Goal: Obtain resource: Download file/media

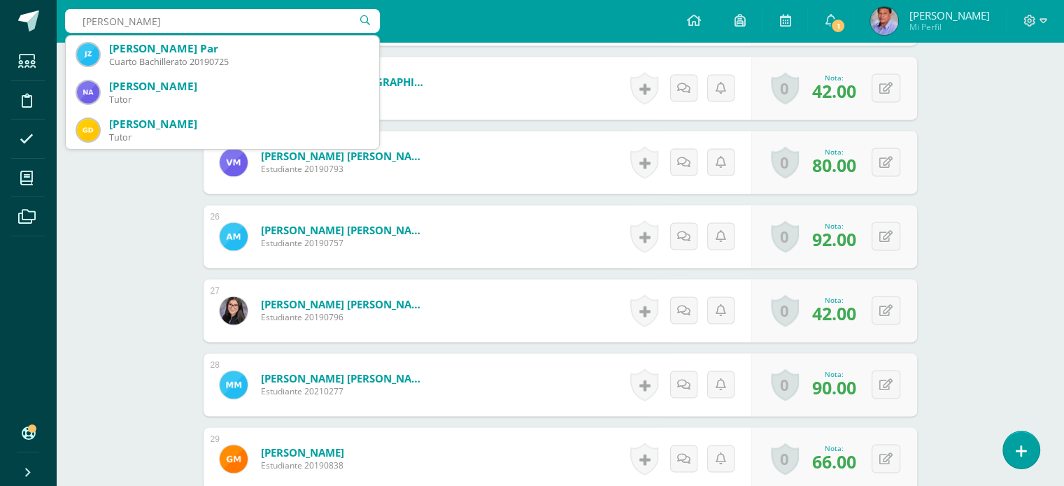
type input "jasmin zavala"
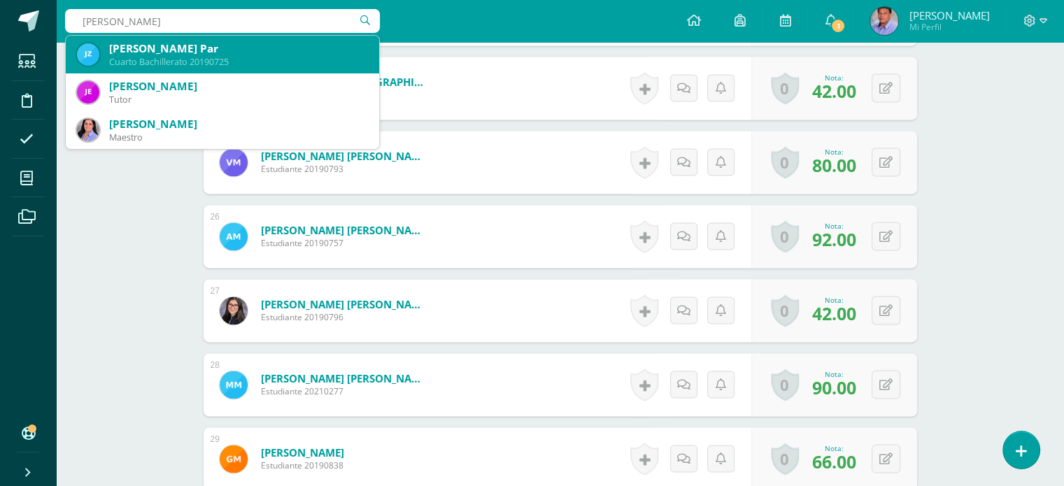
click at [271, 62] on div "Cuarto Bachillerato 20190725" at bounding box center [238, 62] width 259 height 12
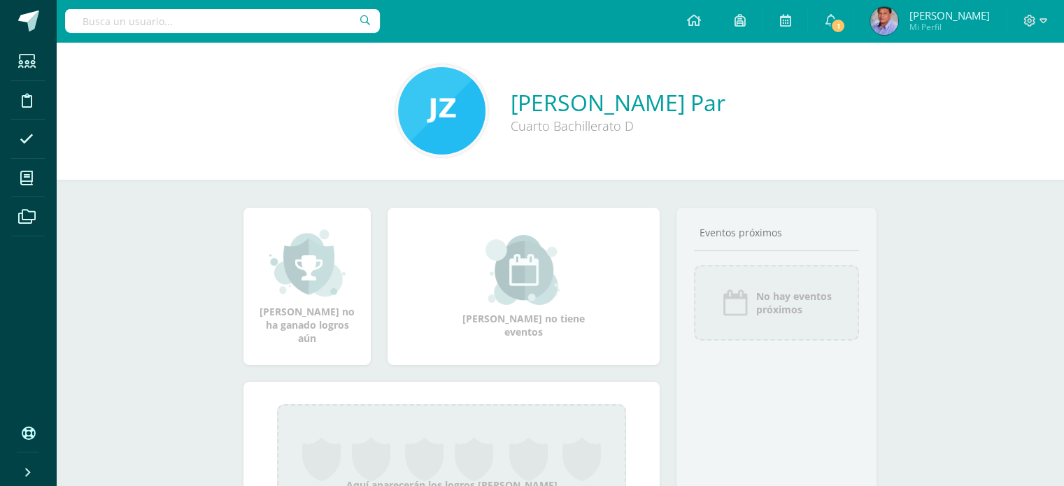
click at [511, 132] on div "Cuarto Bachillerato D" at bounding box center [618, 126] width 215 height 17
click at [511, 104] on link "Jasmin Ximena Zavala Par" at bounding box center [618, 102] width 215 height 30
click at [717, 30] on link at bounding box center [694, 21] width 48 height 42
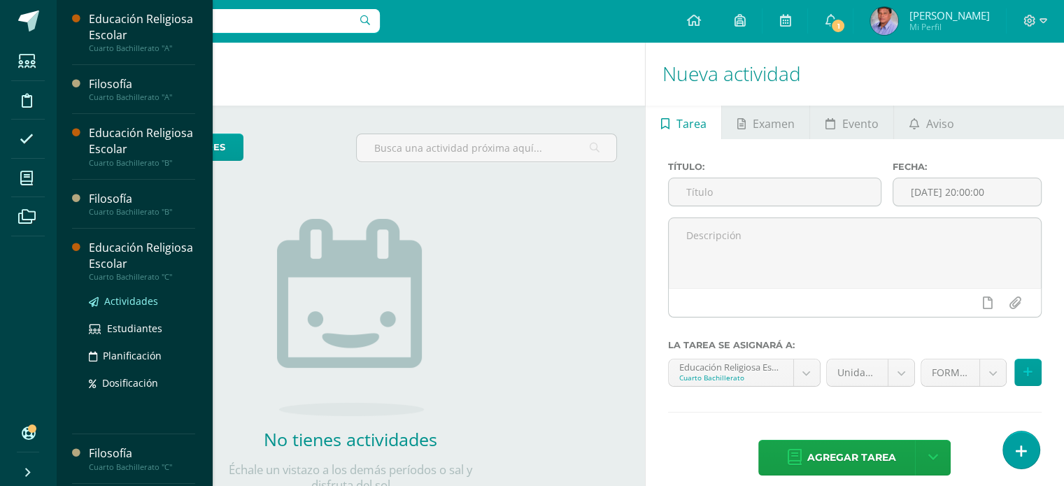
click at [148, 295] on span "Actividades" at bounding box center [131, 301] width 54 height 13
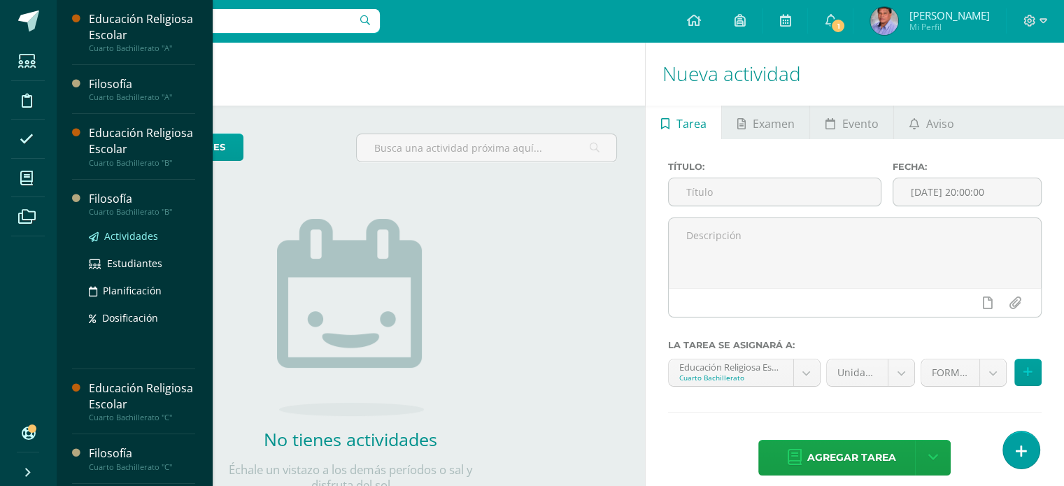
click at [139, 234] on span "Actividades" at bounding box center [131, 235] width 54 height 13
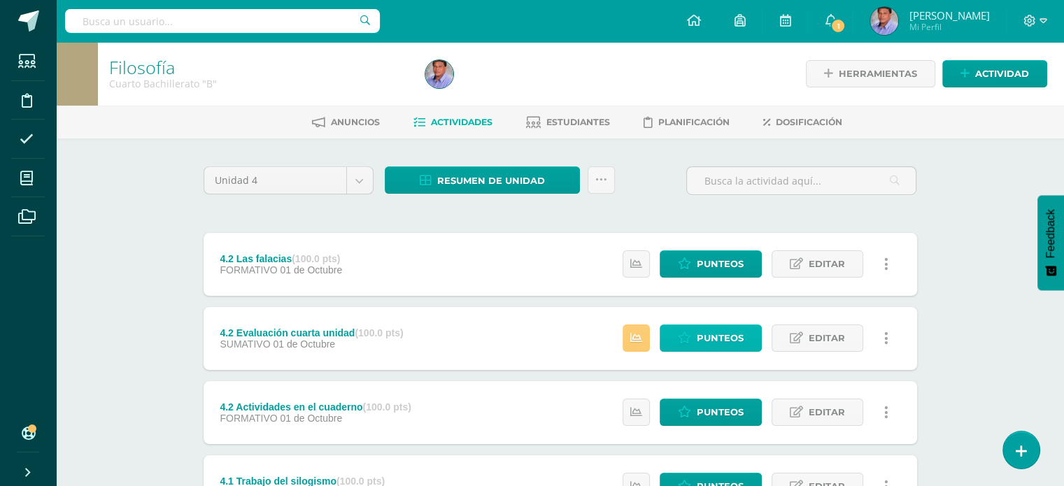
click at [728, 344] on span "Punteos" at bounding box center [720, 338] width 47 height 26
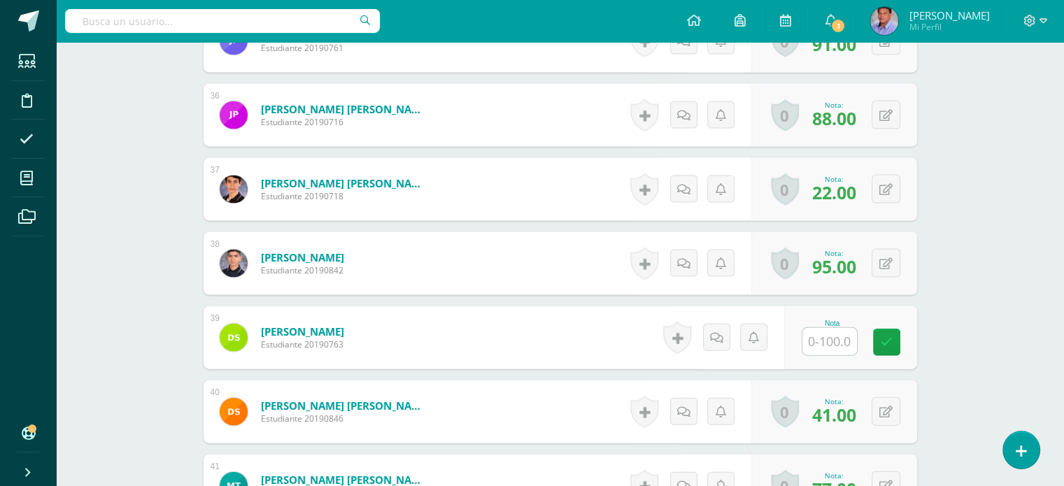
scroll to position [2997, 0]
click at [838, 337] on input "text" at bounding box center [829, 342] width 55 height 27
type input "89"
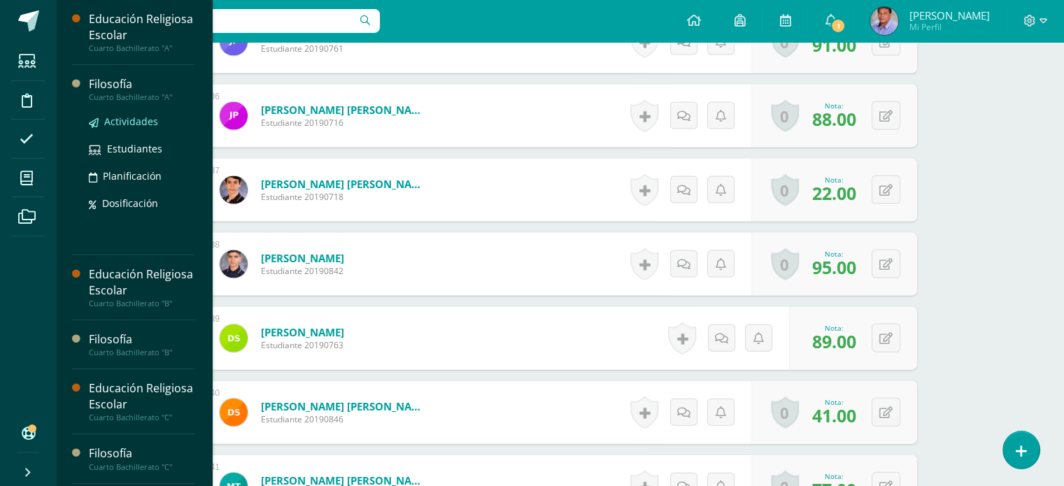
click at [140, 115] on span "Actividades" at bounding box center [131, 121] width 54 height 13
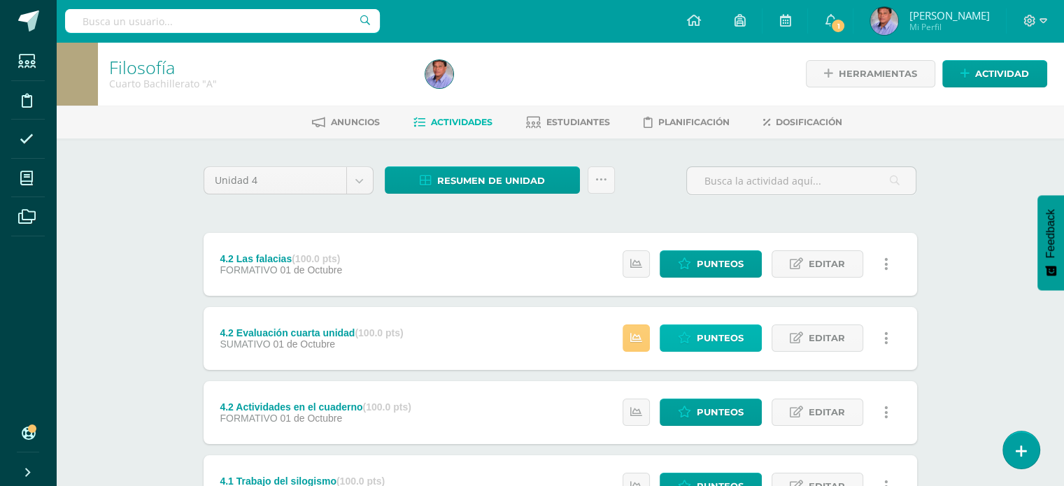
click at [705, 341] on span "Punteos" at bounding box center [720, 338] width 47 height 26
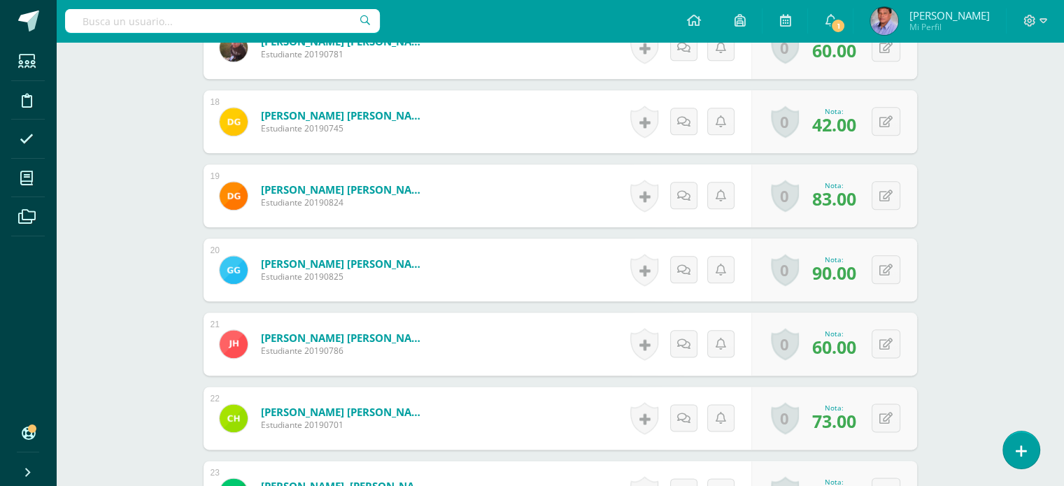
scroll to position [1681, 0]
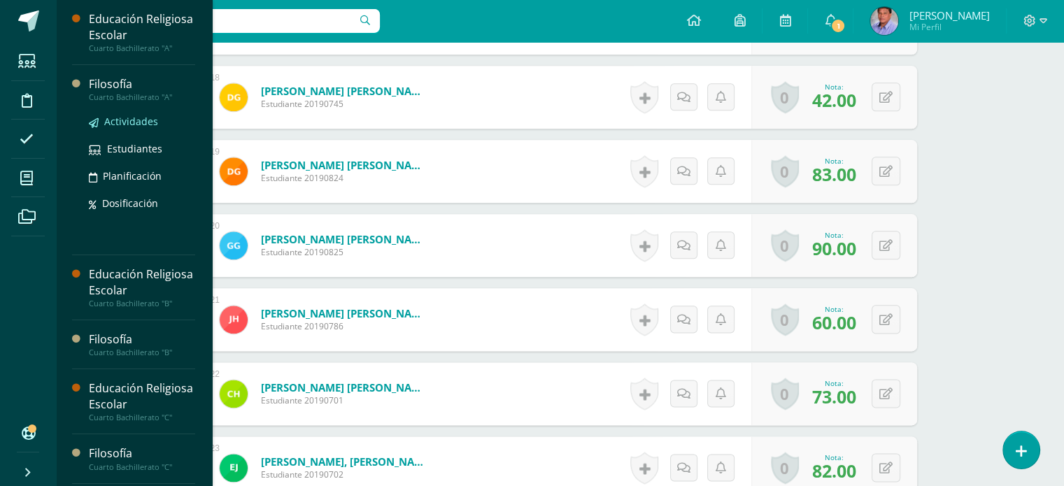
click at [135, 117] on span "Actividades" at bounding box center [131, 121] width 54 height 13
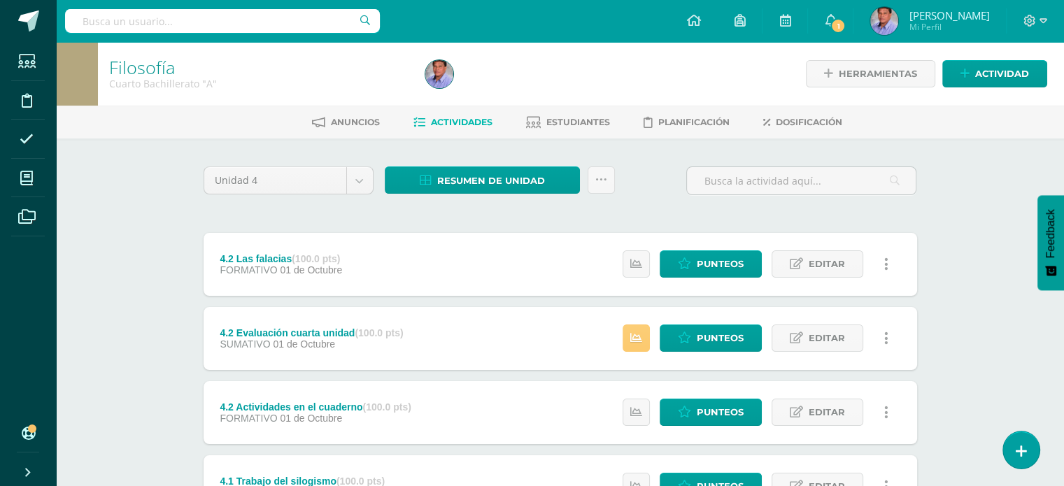
click at [483, 161] on div "Unidad 4 Unidad 1 Unidad 2 Unidad 3 Unidad 4 Resumen de unidad Descargar como H…" at bounding box center [561, 449] width 770 height 621
click at [480, 181] on span "Resumen de unidad" at bounding box center [491, 181] width 108 height 26
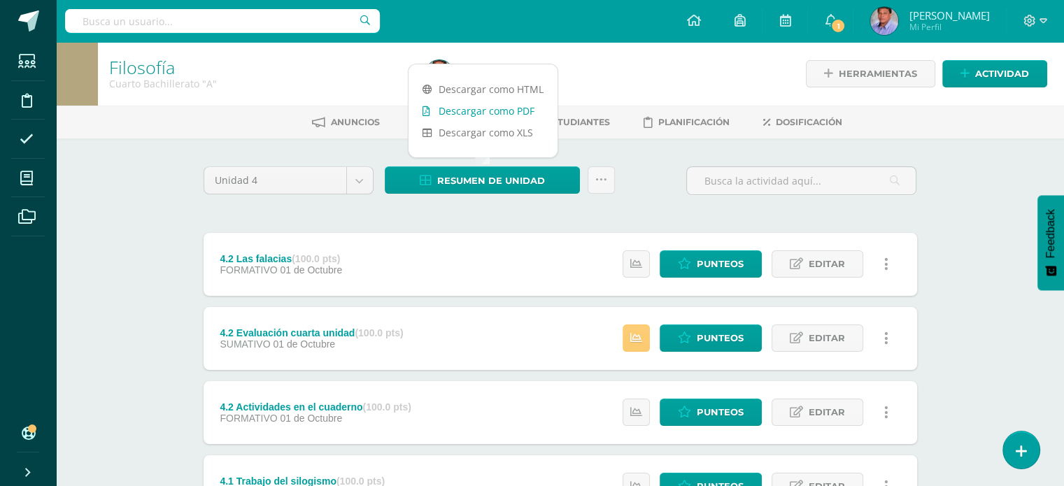
click at [495, 103] on link "Descargar como PDF" at bounding box center [483, 111] width 149 height 22
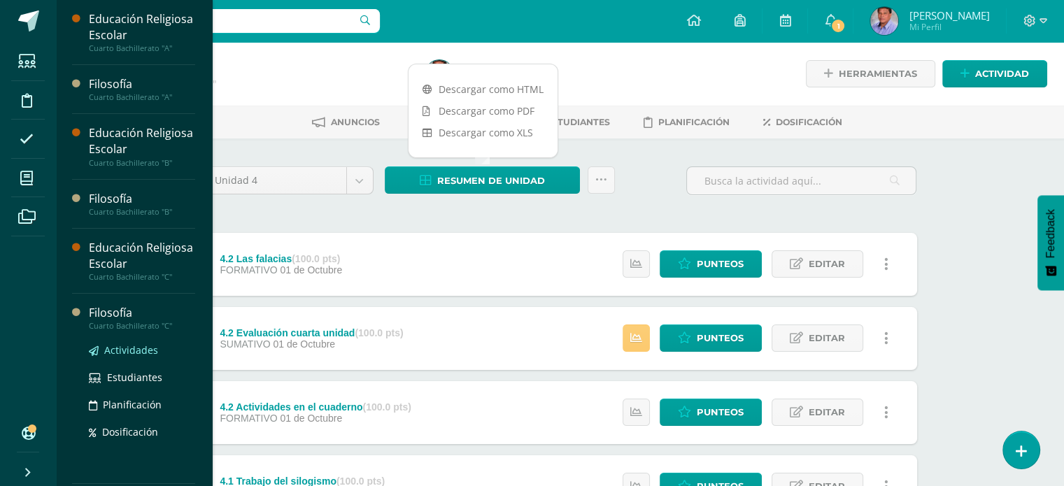
click at [143, 349] on span "Actividades" at bounding box center [131, 350] width 54 height 13
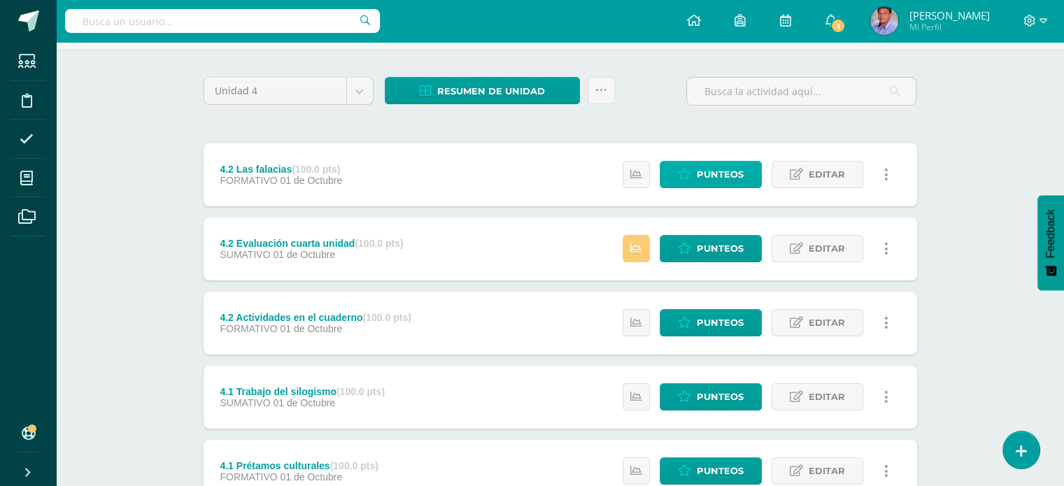
scroll to position [70, 0]
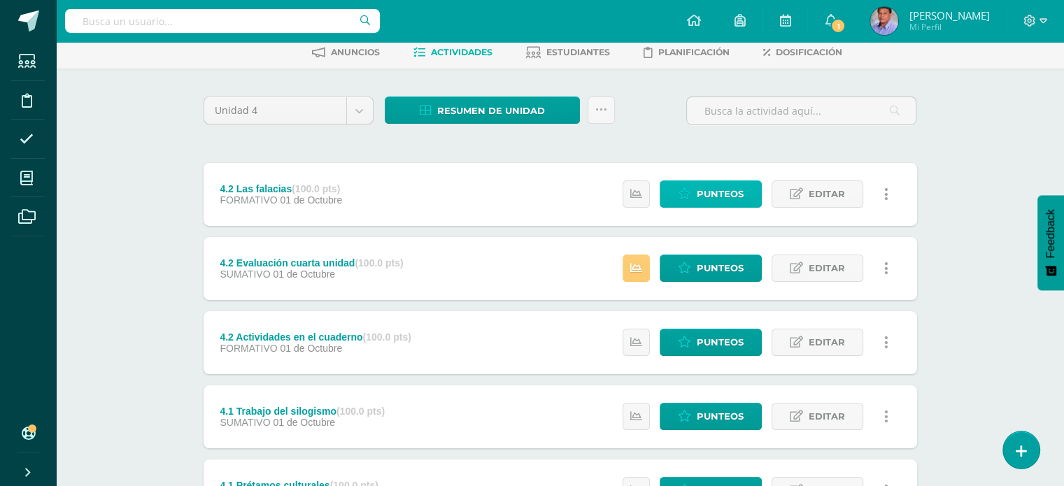
click at [726, 199] on span "Punteos" at bounding box center [720, 194] width 47 height 26
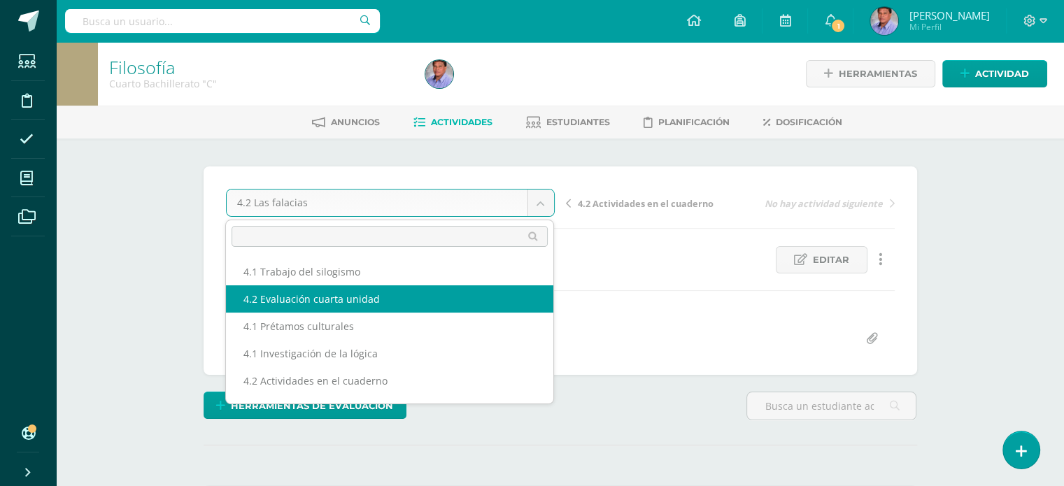
select select "/dashboard/teacher/grade-activity/227156/"
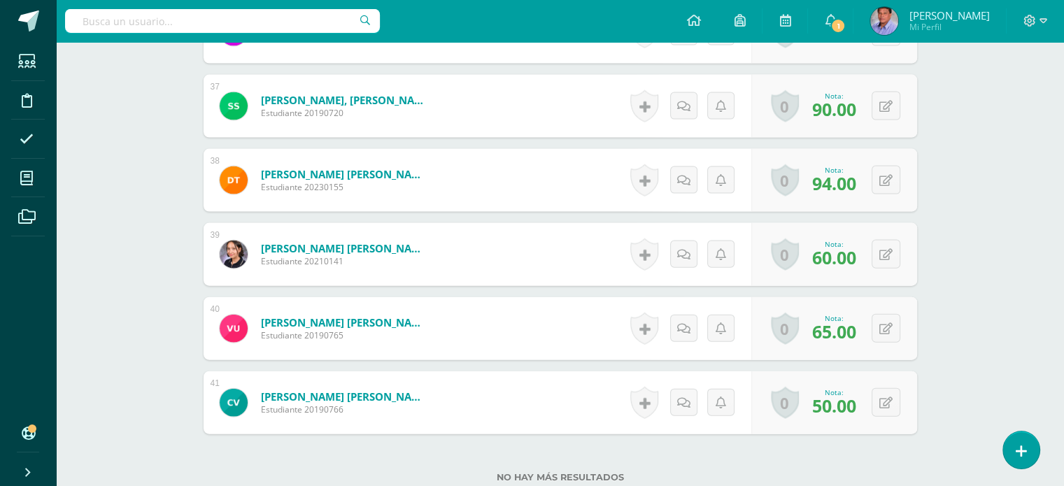
scroll to position [3189, 0]
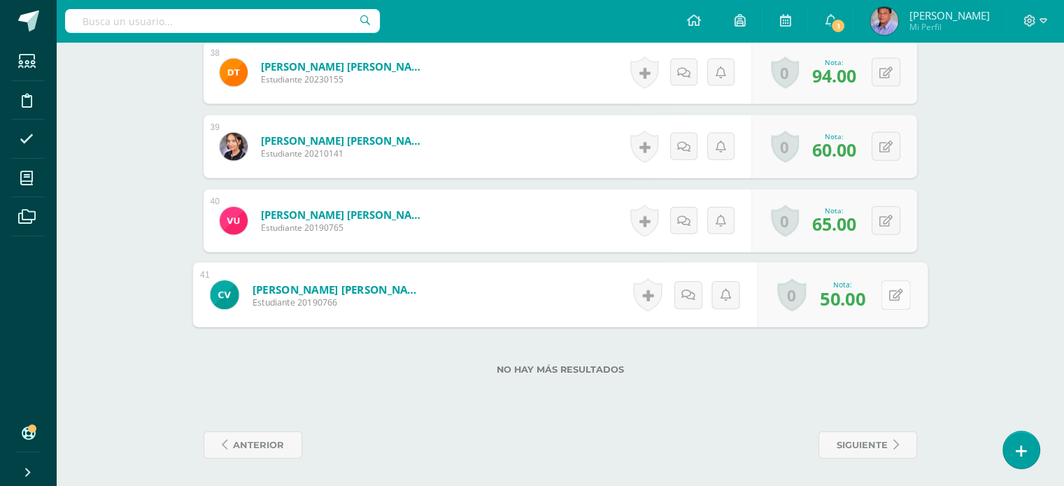
click at [883, 297] on button at bounding box center [895, 295] width 29 height 29
type input "70"
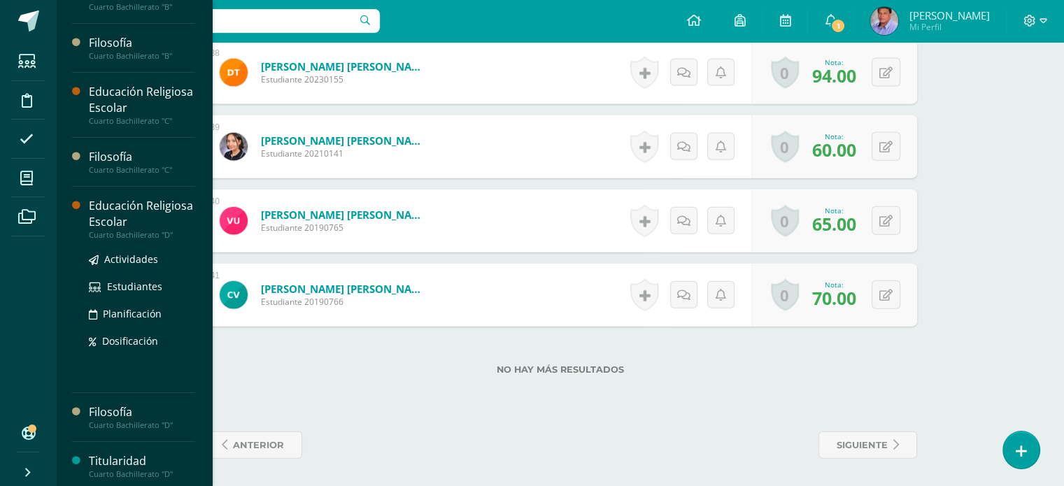
scroll to position [160, 0]
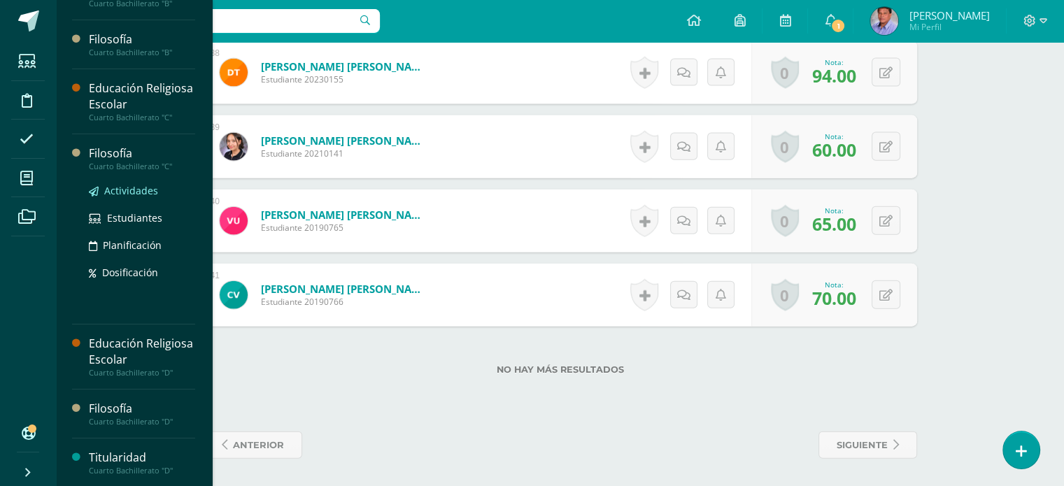
click at [141, 190] on span "Actividades" at bounding box center [131, 190] width 54 height 13
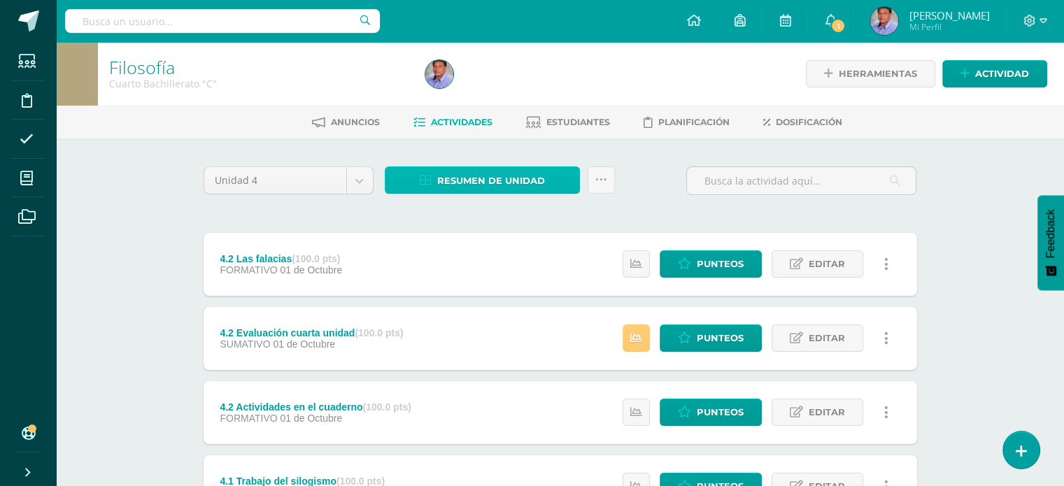
click at [489, 178] on span "Resumen de unidad" at bounding box center [491, 181] width 108 height 26
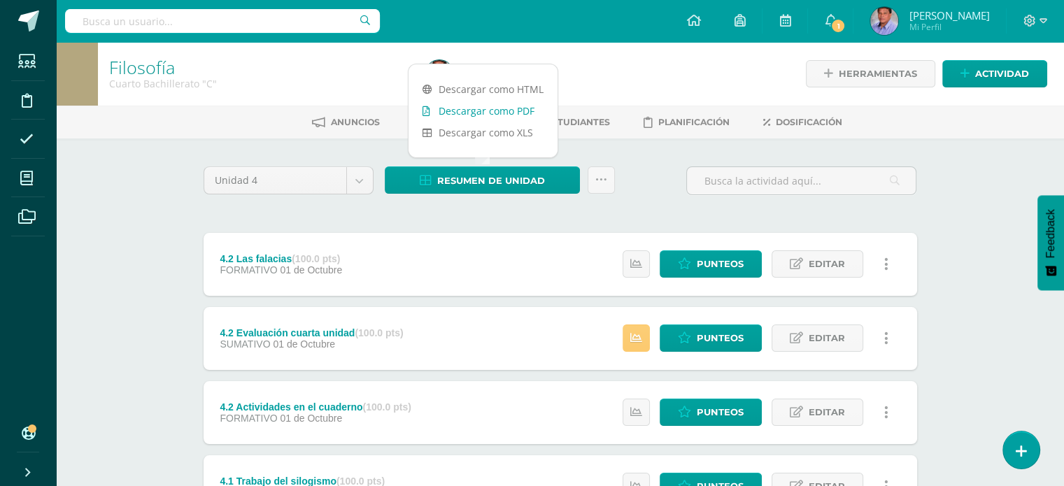
click at [496, 108] on link "Descargar como PDF" at bounding box center [483, 111] width 149 height 22
click at [617, 70] on div at bounding box center [581, 74] width 322 height 64
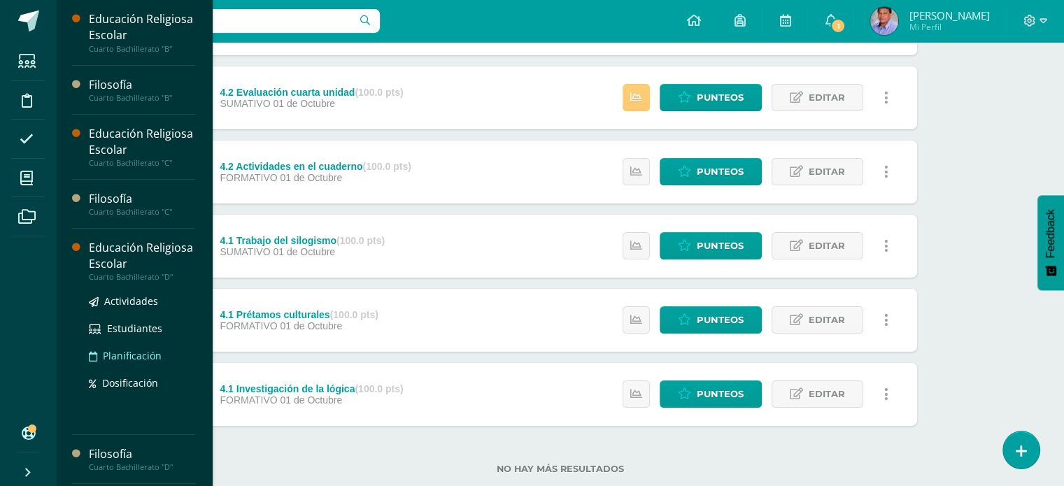
scroll to position [274, 0]
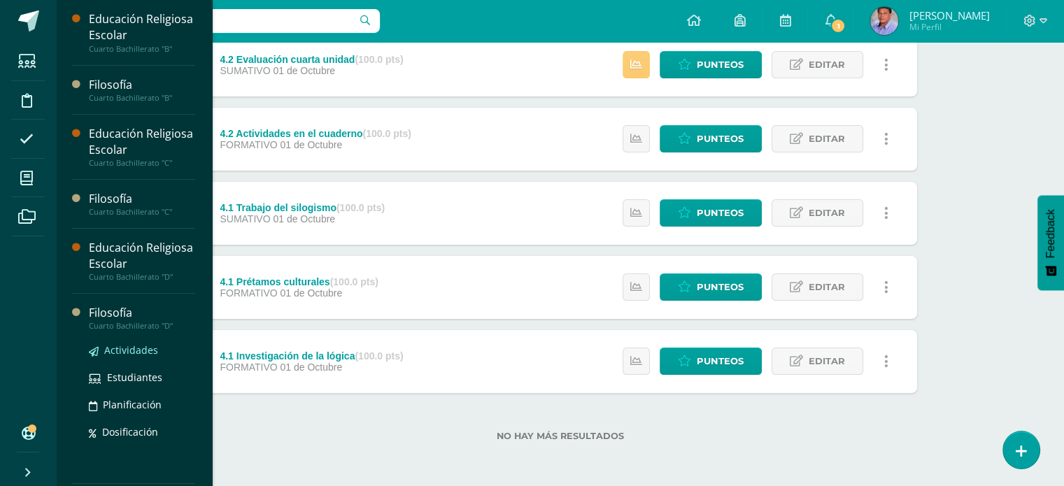
click at [144, 348] on span "Actividades" at bounding box center [131, 350] width 54 height 13
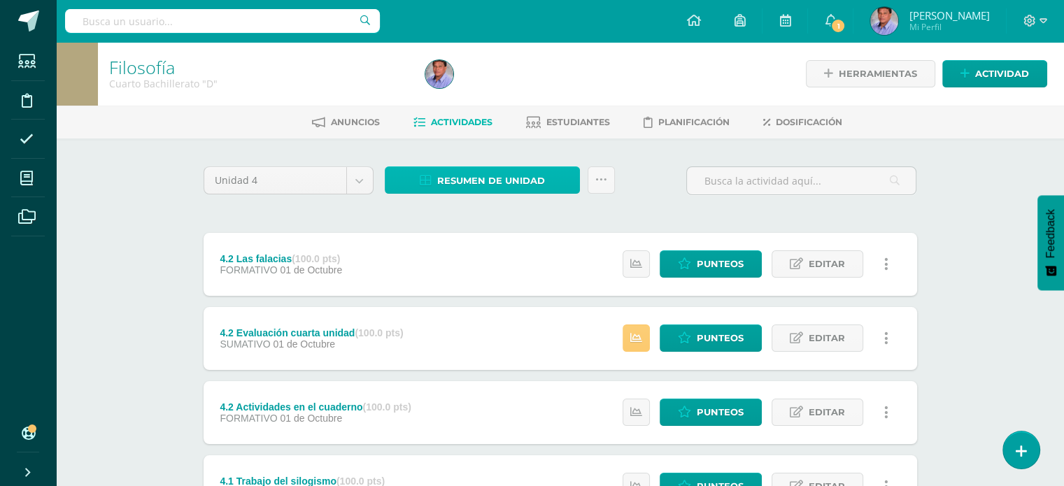
click at [480, 176] on span "Resumen de unidad" at bounding box center [491, 181] width 108 height 26
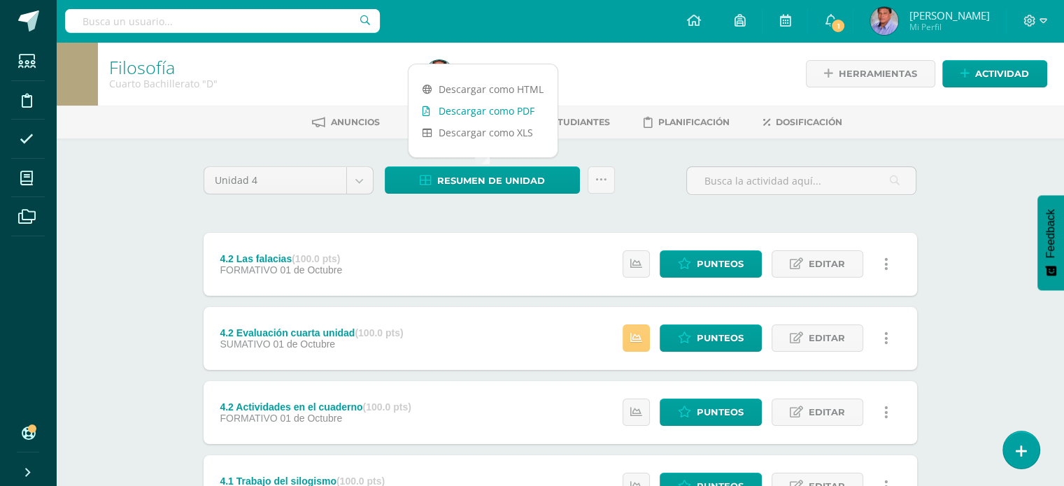
click at [499, 106] on link "Descargar como PDF" at bounding box center [483, 111] width 149 height 22
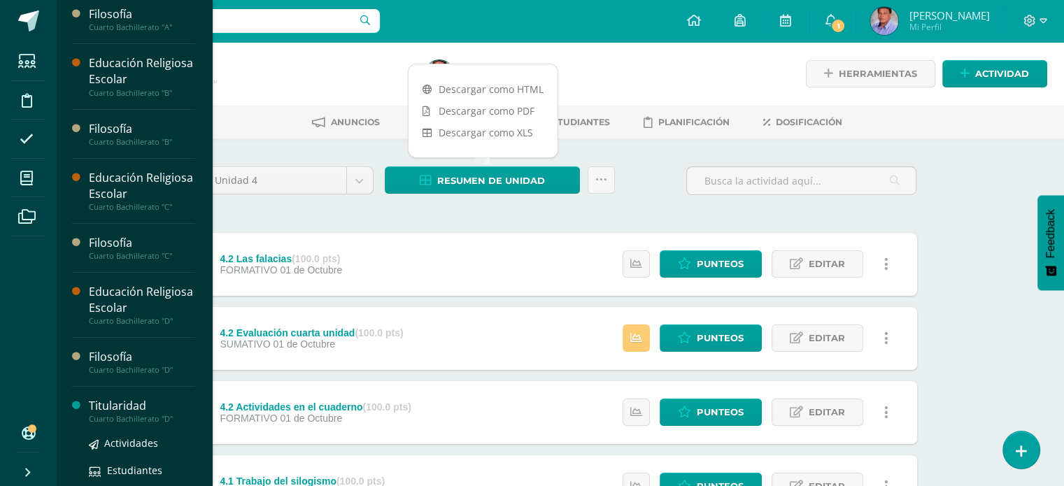
scroll to position [136, 0]
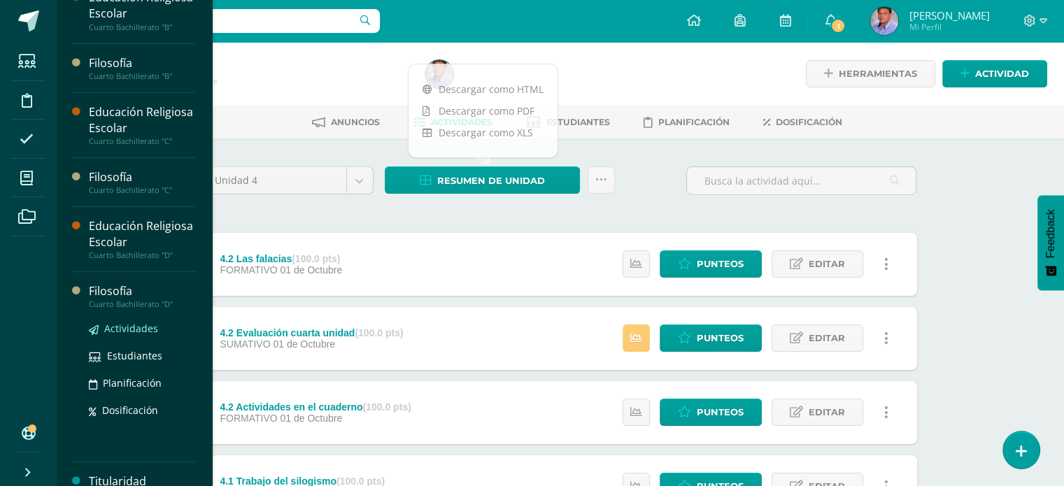
click at [137, 330] on span "Actividades" at bounding box center [131, 328] width 54 height 13
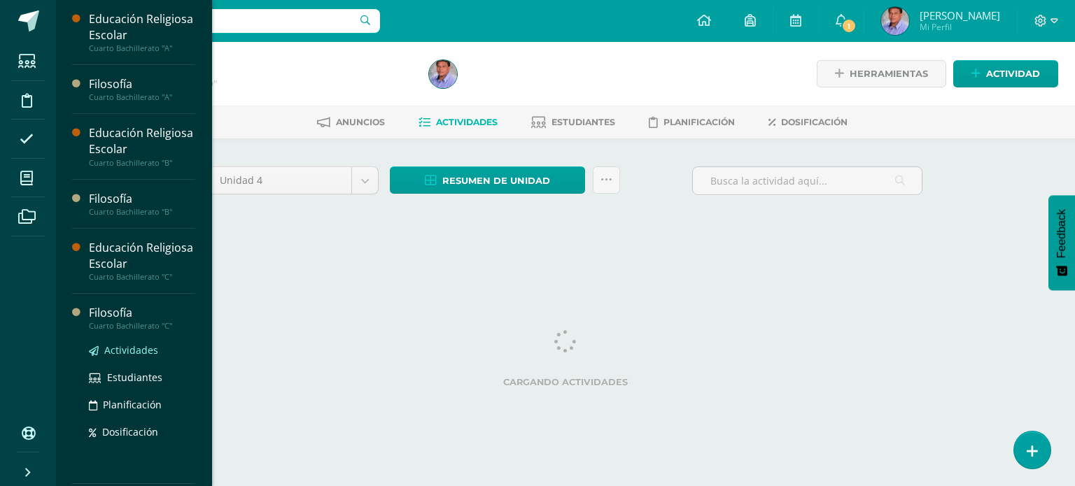
click at [146, 346] on span "Actividades" at bounding box center [131, 350] width 54 height 13
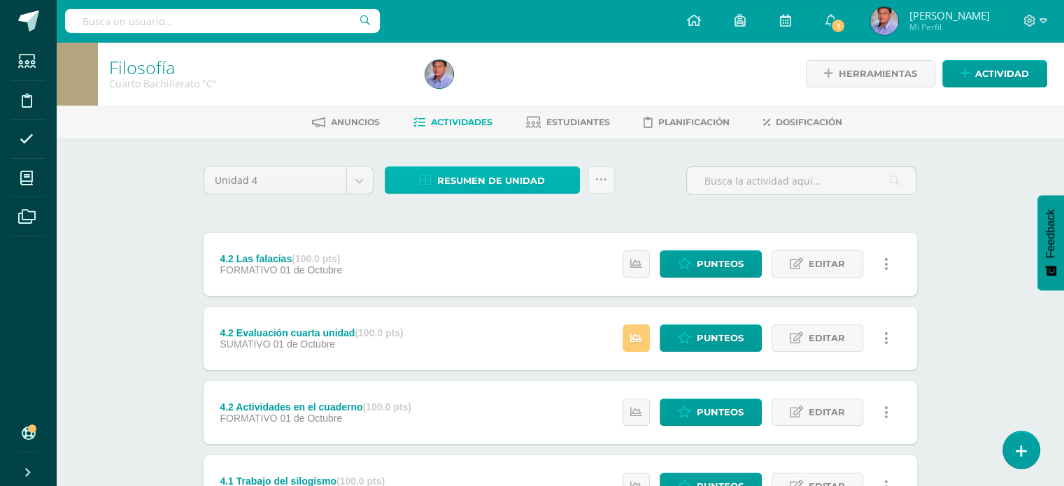
click at [493, 178] on span "Resumen de unidad" at bounding box center [491, 181] width 108 height 26
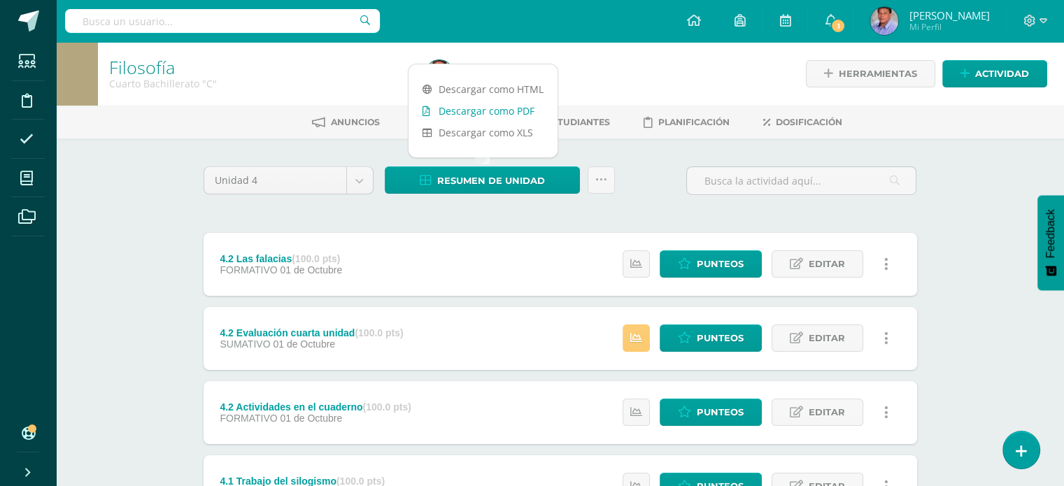
click at [513, 111] on link "Descargar como PDF" at bounding box center [483, 111] width 149 height 22
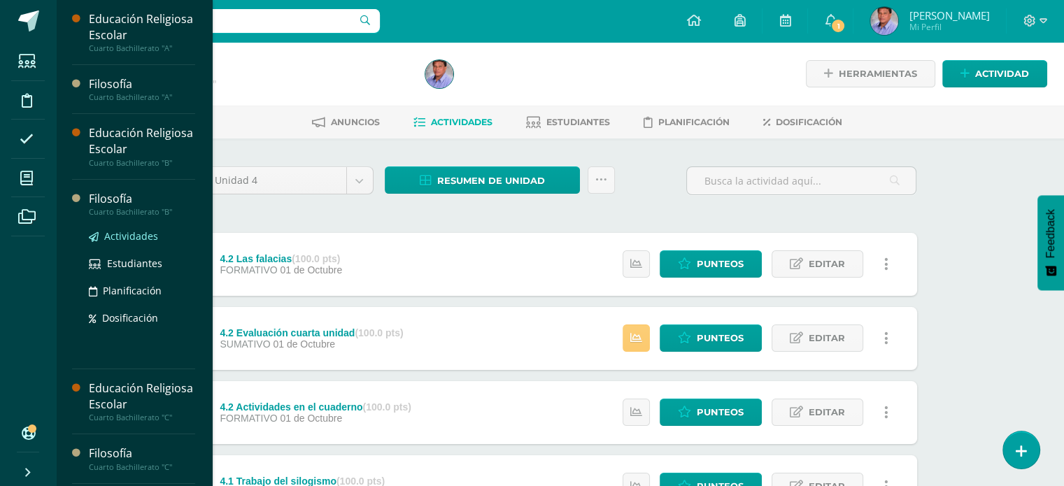
click at [148, 231] on span "Actividades" at bounding box center [131, 235] width 54 height 13
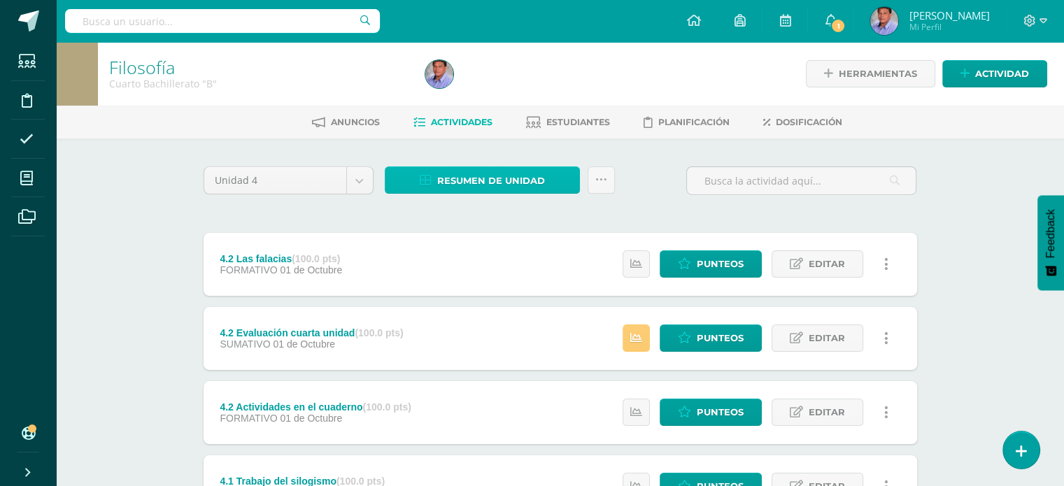
click at [476, 177] on span "Resumen de unidad" at bounding box center [491, 181] width 108 height 26
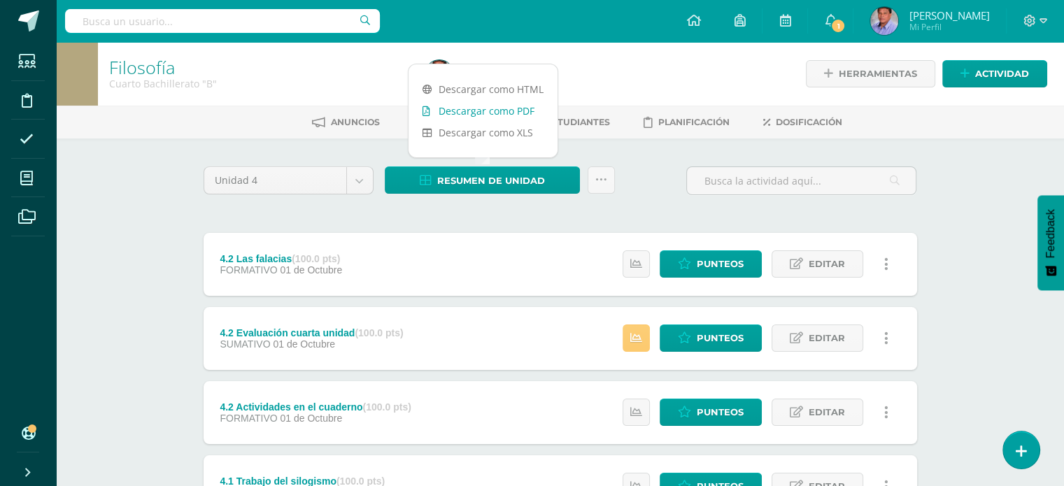
click at [501, 115] on link "Descargar como PDF" at bounding box center [483, 111] width 149 height 22
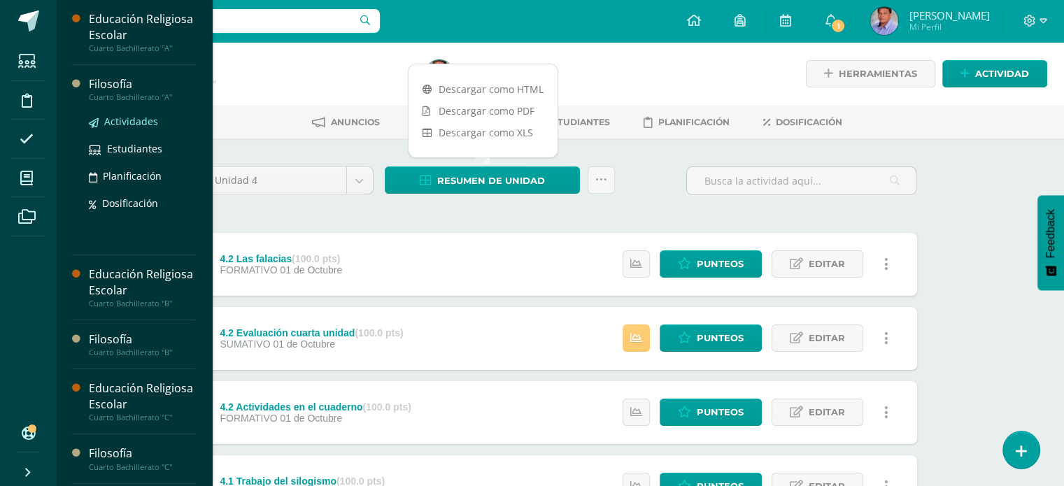
click at [132, 120] on span "Actividades" at bounding box center [131, 121] width 54 height 13
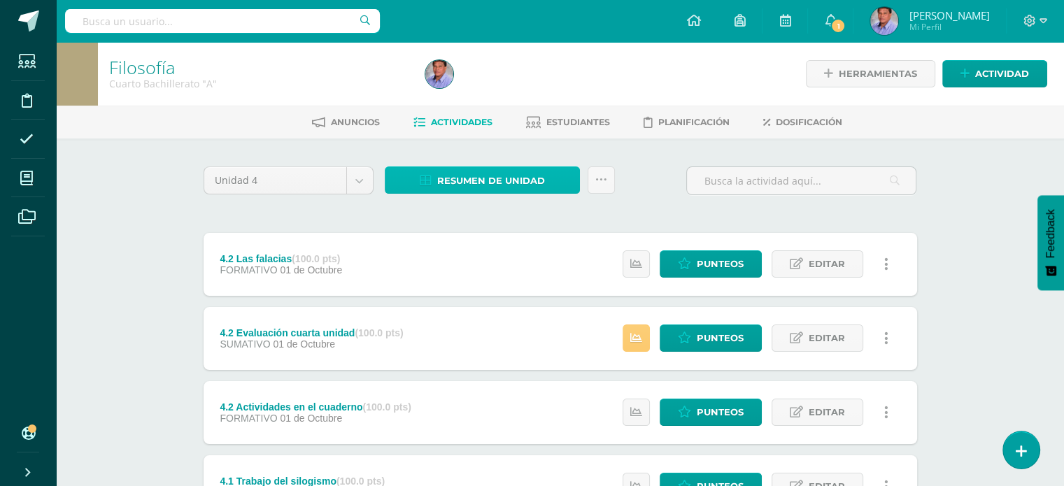
click at [490, 192] on span "Resumen de unidad" at bounding box center [491, 181] width 108 height 26
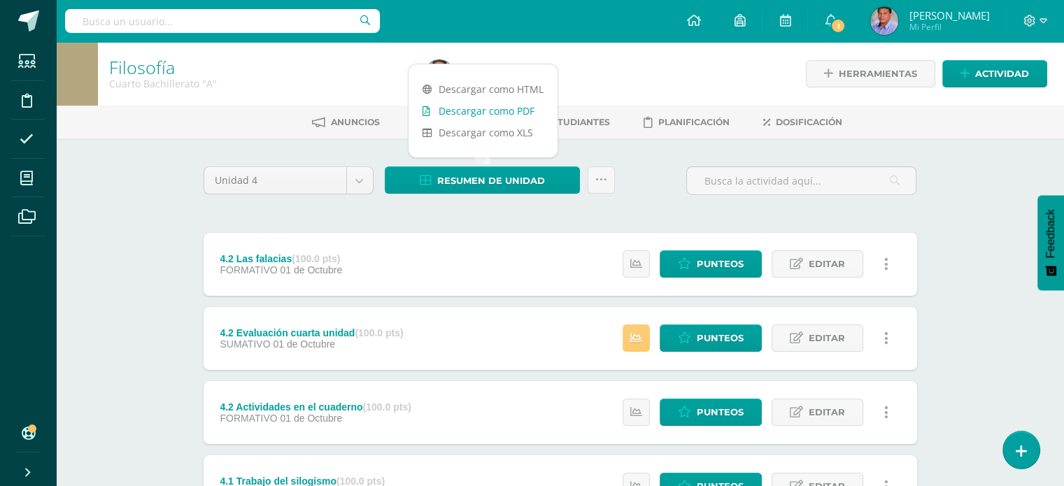
click at [495, 109] on link "Descargar como PDF" at bounding box center [483, 111] width 149 height 22
